Goal: Check status: Check status

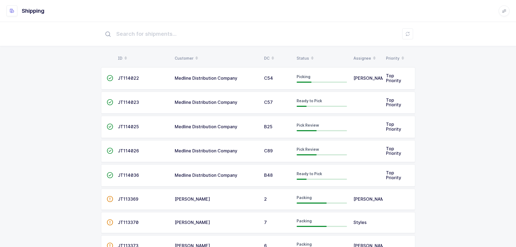
click at [307, 57] on div "Status" at bounding box center [322, 58] width 50 height 9
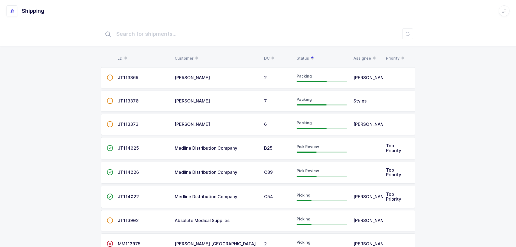
click at [123, 147] on span "JT114025" at bounding box center [128, 147] width 21 height 5
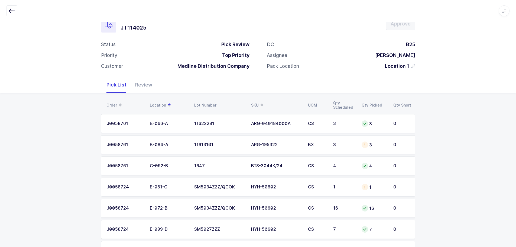
scroll to position [41, 0]
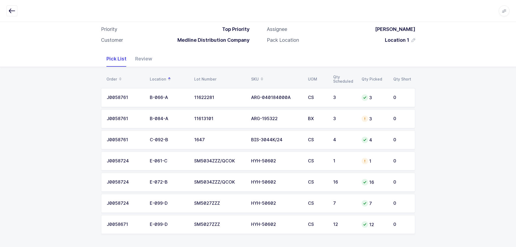
click at [257, 76] on div "SKU" at bounding box center [276, 79] width 50 height 9
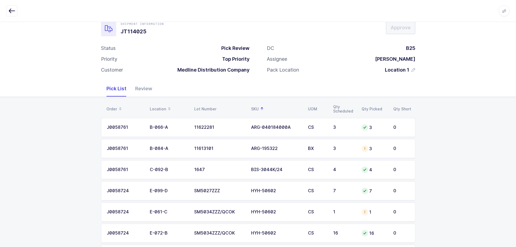
scroll to position [0, 0]
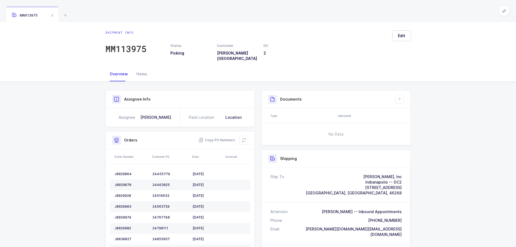
click at [64, 15] on icon at bounding box center [65, 15] width 7 height 7
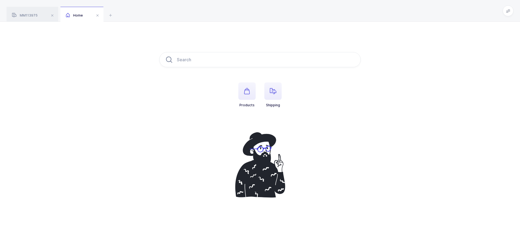
click at [277, 93] on span "button" at bounding box center [272, 90] width 17 height 17
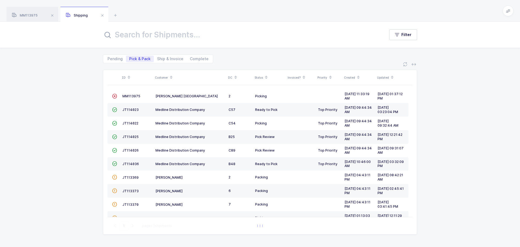
click at [121, 137] on td "JT114025" at bounding box center [136, 137] width 33 height 14
click at [136, 134] on div "JT114025" at bounding box center [136, 136] width 29 height 5
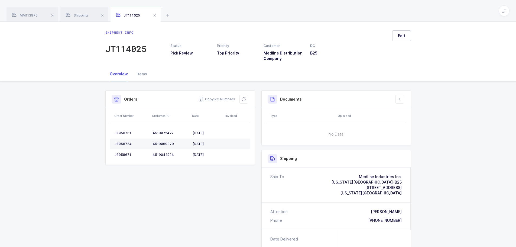
click at [244, 98] on icon at bounding box center [244, 99] width 4 height 4
click at [242, 98] on icon at bounding box center [244, 99] width 4 height 4
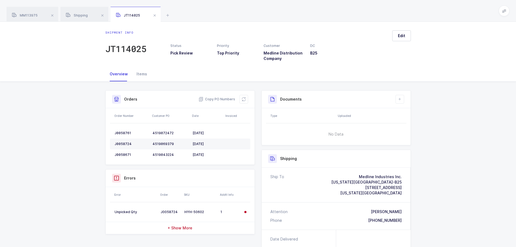
click at [52, 17] on span at bounding box center [52, 15] width 7 height 7
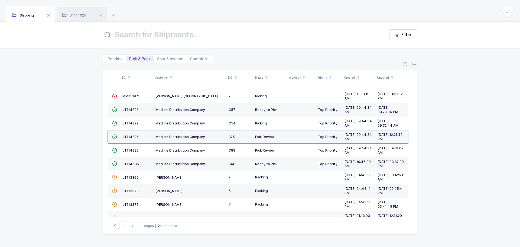
click at [52, 17] on div "Shipping" at bounding box center [31, 14] width 48 height 15
click at [51, 15] on span at bounding box center [48, 15] width 7 height 7
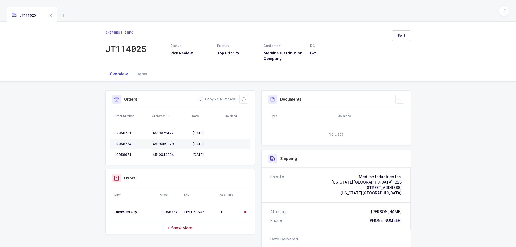
click at [63, 15] on icon at bounding box center [63, 15] width 7 height 7
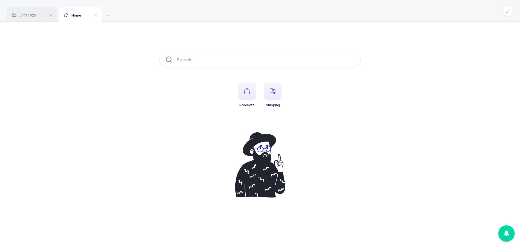
click at [272, 91] on icon "button" at bounding box center [273, 91] width 7 height 7
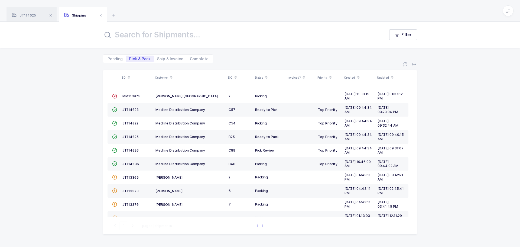
click at [136, 151] on span "JT114026" at bounding box center [130, 150] width 16 height 4
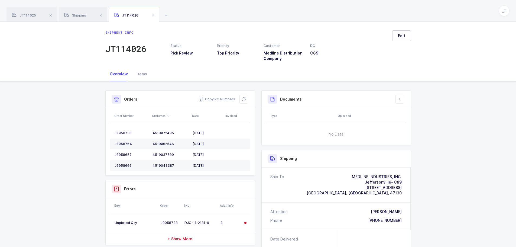
click at [242, 102] on button at bounding box center [244, 99] width 9 height 9
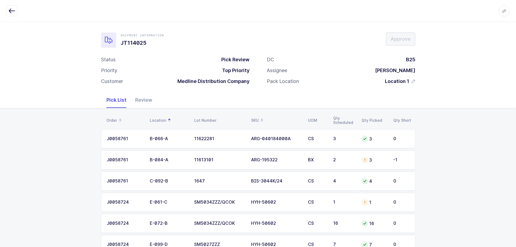
click at [365, 152] on td "3" at bounding box center [375, 159] width 32 height 19
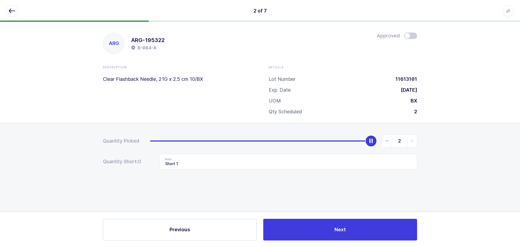
click at [411, 33] on span at bounding box center [410, 36] width 13 height 7
click at [10, 7] on button "button" at bounding box center [12, 10] width 11 height 11
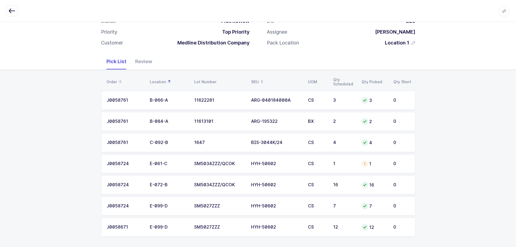
scroll to position [41, 0]
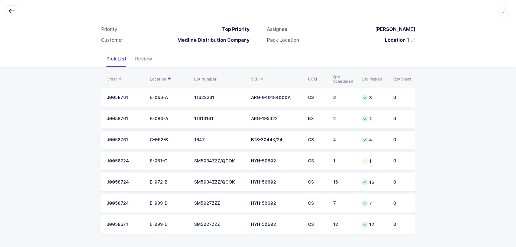
click at [317, 161] on div "CS" at bounding box center [317, 161] width 19 height 5
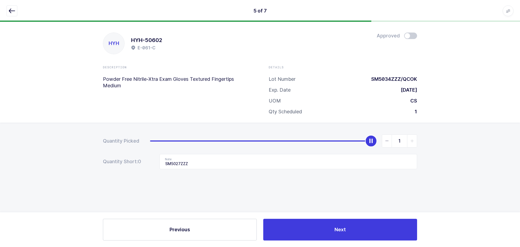
click at [388, 144] on span "slider between 0 and 1" at bounding box center [387, 141] width 10 height 12
type input "0"
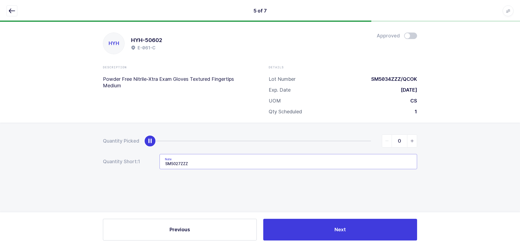
drag, startPoint x: 219, startPoint y: 162, endPoint x: 141, endPoint y: 160, distance: 77.8
click at [141, 160] on div "Quantity Short: 1 Note SM5027ZZZ" at bounding box center [260, 161] width 314 height 15
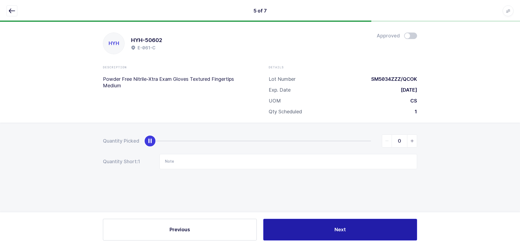
click at [279, 231] on button "Next" at bounding box center [340, 230] width 154 height 22
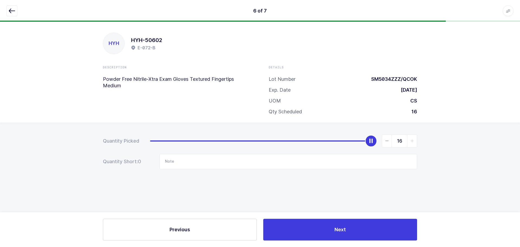
drag, startPoint x: 14, startPoint y: 9, endPoint x: 16, endPoint y: 14, distance: 4.4
click at [14, 10] on icon "button" at bounding box center [12, 11] width 7 height 7
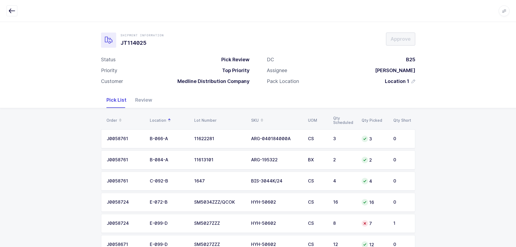
click at [389, 219] on td "7" at bounding box center [375, 223] width 32 height 19
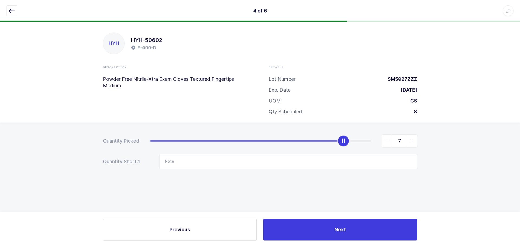
click at [408, 142] on span "slider between 0 and 8" at bounding box center [412, 141] width 10 height 12
type input "8"
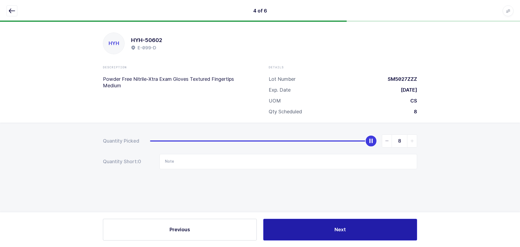
drag, startPoint x: 340, startPoint y: 226, endPoint x: 363, endPoint y: 227, distance: 23.3
click at [340, 227] on span "Next" at bounding box center [340, 229] width 11 height 7
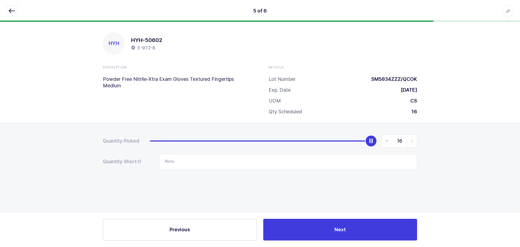
click at [12, 9] on icon "button" at bounding box center [12, 11] width 7 height 7
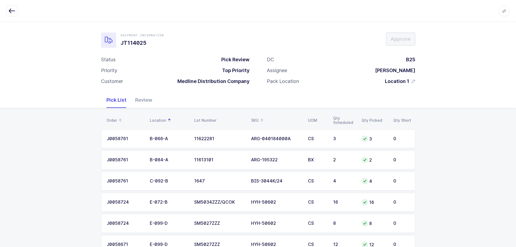
click at [136, 95] on div "Review" at bounding box center [144, 100] width 26 height 16
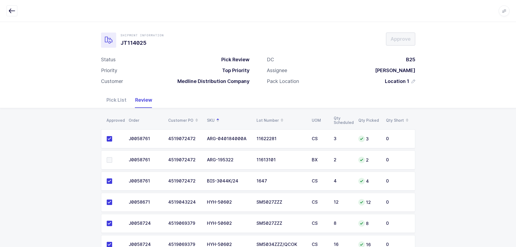
click at [110, 159] on span at bounding box center [109, 159] width 5 height 5
click at [112, 157] on input "checkbox" at bounding box center [112, 157] width 0 height 0
click at [52, 143] on div "Approved Order Customer PO SKU Lot Number UOM Qty Scheduled Qty Picked Qty Shor…" at bounding box center [258, 187] width 516 height 159
click at [393, 38] on span "Approve" at bounding box center [401, 39] width 20 height 7
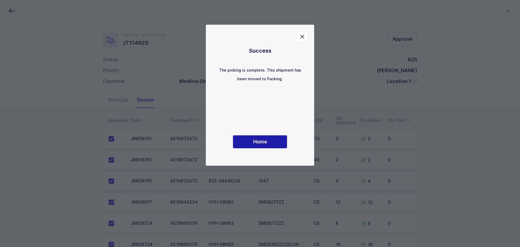
click at [262, 141] on span "Home" at bounding box center [260, 141] width 14 height 7
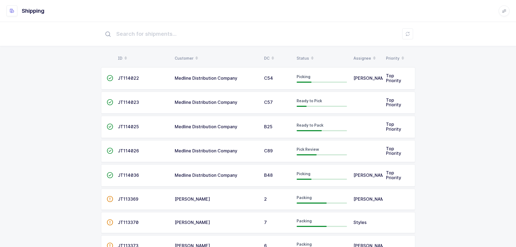
drag, startPoint x: 309, startPoint y: 55, endPoint x: 312, endPoint y: 57, distance: 3.5
click at [310, 55] on span at bounding box center [312, 58] width 7 height 9
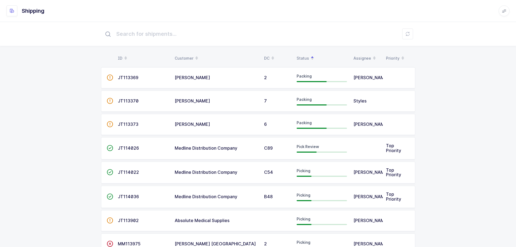
click at [314, 150] on div "Pick Review" at bounding box center [322, 148] width 50 height 9
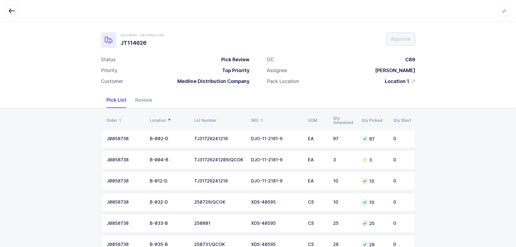
click at [283, 156] on td "DJO-11-2181-9" at bounding box center [276, 159] width 57 height 19
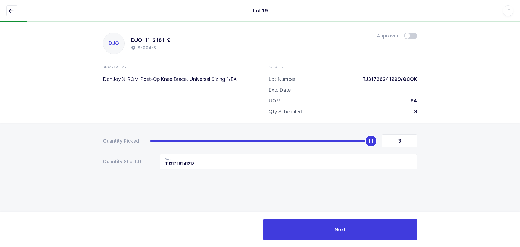
click at [387, 141] on icon "slider between 0 and 3" at bounding box center [387, 141] width 4 height 4
type input "0"
click at [387, 141] on icon "slider between 0 and 3" at bounding box center [387, 141] width 4 height 4
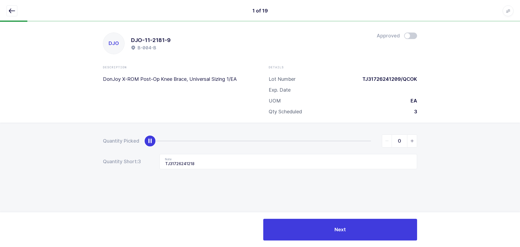
click at [387, 141] on icon "slider between 0 and 3" at bounding box center [387, 141] width 4 height 4
click at [227, 167] on input "TJ31726241218" at bounding box center [289, 161] width 258 height 15
drag, startPoint x: 228, startPoint y: 167, endPoint x: 101, endPoint y: 170, distance: 126.3
click at [101, 170] on div "Quantity Picked 0 Quantity Short: 3 Note TJ31726241218" at bounding box center [260, 170] width 520 height 96
click at [10, 9] on icon "button" at bounding box center [12, 11] width 7 height 7
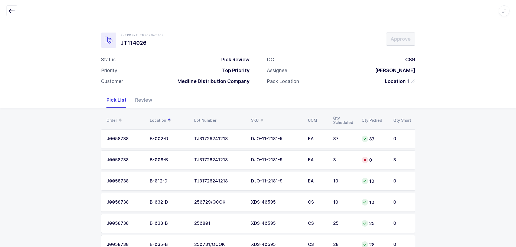
click at [374, 159] on div "0" at bounding box center [374, 160] width 25 height 7
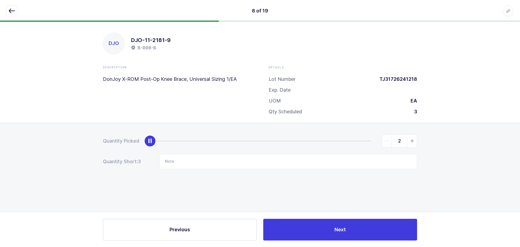
type input "3"
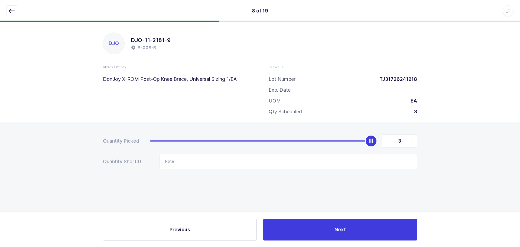
click at [411, 143] on icon "slider between 0 and 3" at bounding box center [413, 141] width 4 height 4
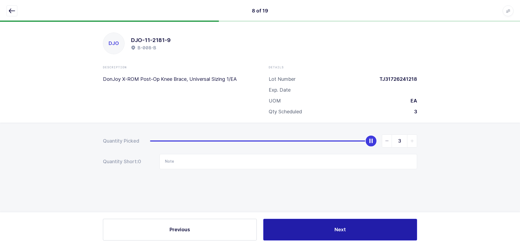
click at [357, 220] on button "Next" at bounding box center [340, 230] width 154 height 22
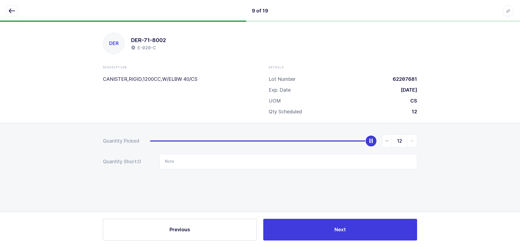
click at [11, 4] on div "9 of 19 Apps Core Warehouse Admin Mission Control Purchasing Baltazar N. Logout…" at bounding box center [260, 11] width 520 height 22
click at [8, 10] on button "button" at bounding box center [12, 10] width 11 height 11
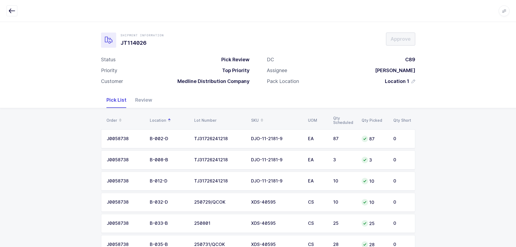
click at [143, 92] on div "Review" at bounding box center [144, 100] width 26 height 16
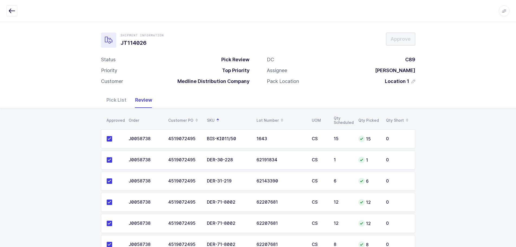
click at [143, 100] on div "Review" at bounding box center [144, 100] width 26 height 16
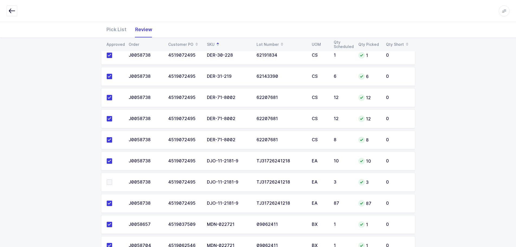
scroll to position [136, 0]
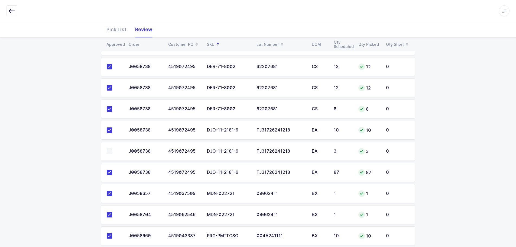
click at [109, 151] on span at bounding box center [109, 151] width 5 height 5
click at [112, 149] on input "checkbox" at bounding box center [112, 149] width 0 height 0
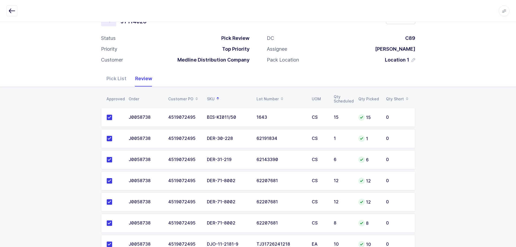
scroll to position [0, 0]
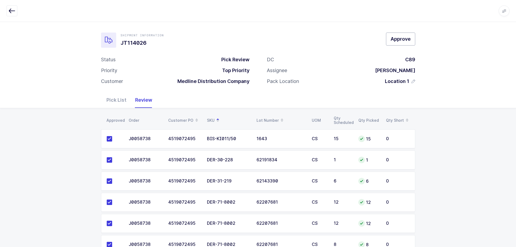
click at [399, 40] on span "Approve" at bounding box center [401, 39] width 20 height 7
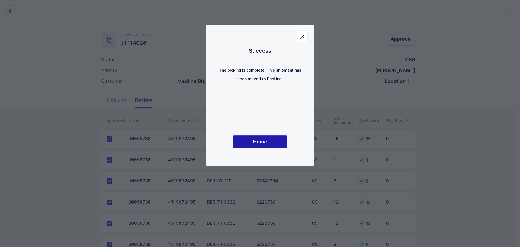
click at [261, 142] on span "Home" at bounding box center [260, 141] width 14 height 7
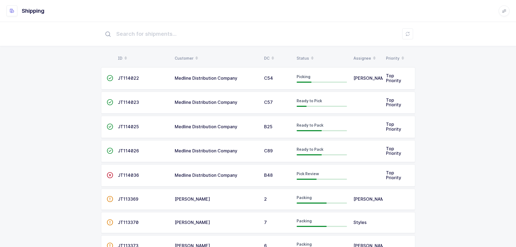
click at [318, 55] on div "Status" at bounding box center [322, 58] width 50 height 9
click at [303, 57] on div "Status" at bounding box center [322, 58] width 50 height 9
click at [296, 56] on th "Status" at bounding box center [321, 58] width 57 height 9
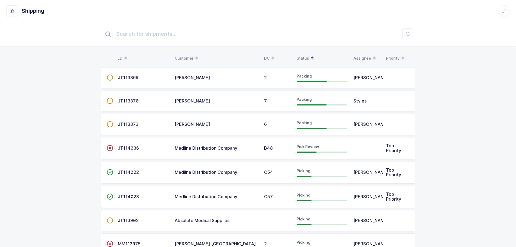
click at [273, 150] on div "B48" at bounding box center [277, 148] width 26 height 5
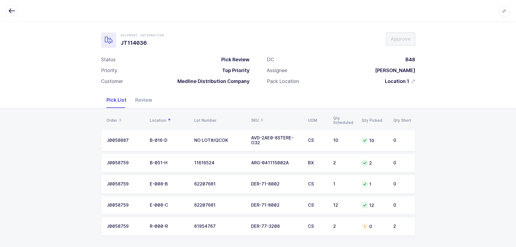
click at [352, 226] on div "2" at bounding box center [344, 226] width 22 height 5
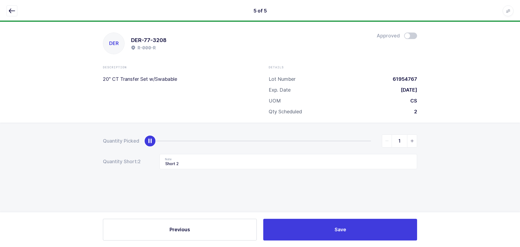
type input "2"
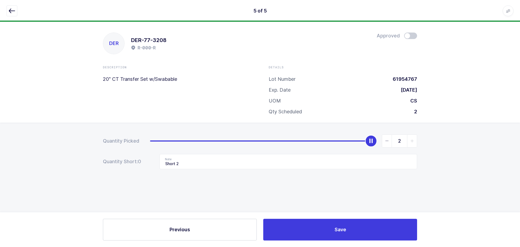
click at [412, 139] on icon "slider between 0 and 2" at bounding box center [413, 141] width 4 height 4
drag, startPoint x: 192, startPoint y: 162, endPoint x: 157, endPoint y: 164, distance: 35.3
click at [157, 164] on div "Quantity Short: 0 Note Short 2" at bounding box center [260, 161] width 314 height 15
click at [13, 8] on icon "button" at bounding box center [12, 11] width 7 height 7
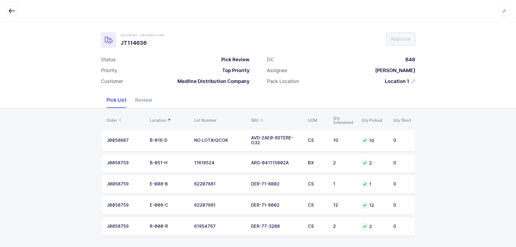
click at [150, 104] on div "Review" at bounding box center [144, 100] width 26 height 16
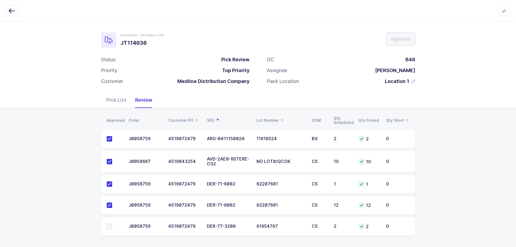
click at [106, 226] on td at bounding box center [113, 226] width 24 height 19
click at [108, 227] on span at bounding box center [109, 226] width 5 height 5
click at [112, 224] on input "checkbox" at bounding box center [112, 224] width 0 height 0
click at [398, 41] on span "Approve" at bounding box center [401, 39] width 20 height 7
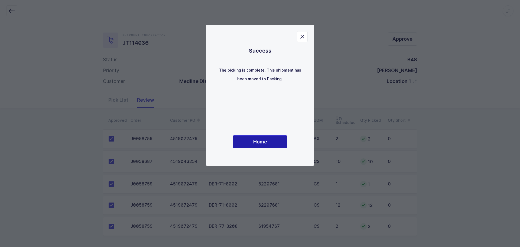
click at [263, 138] on span "Home" at bounding box center [260, 141] width 14 height 7
